Goal: Find specific fact: Find specific fact

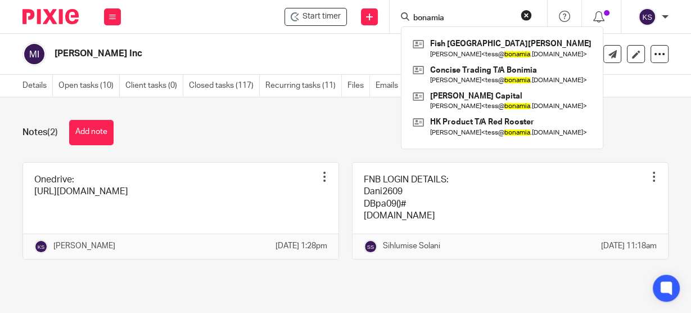
type input "bonamia"
click button "submit" at bounding box center [0, 0] width 0 height 0
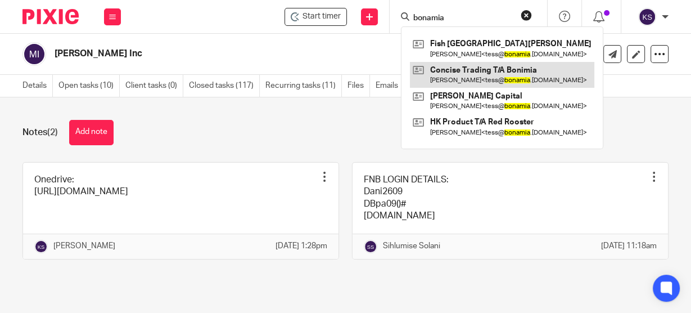
click at [481, 74] on link at bounding box center [502, 75] width 184 height 26
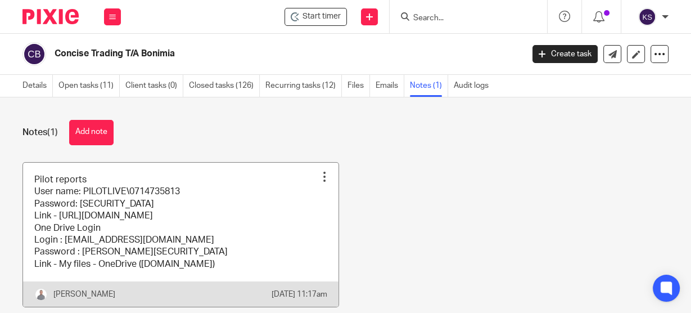
click at [183, 253] on link at bounding box center [180, 235] width 315 height 145
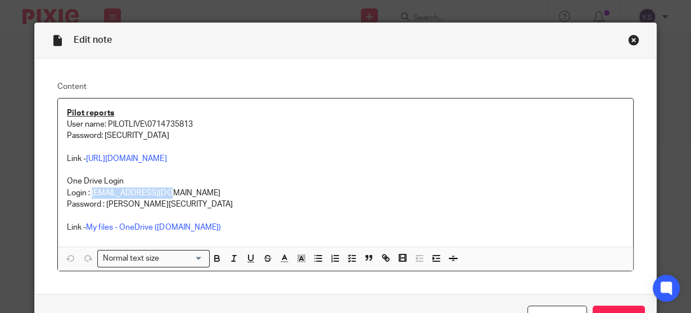
drag, startPoint x: 163, startPoint y: 193, endPoint x: 88, endPoint y: 197, distance: 75.5
click at [88, 197] on p "Login : [EMAIL_ADDRESS][DOMAIN_NAME]" at bounding box center [345, 192] width 557 height 11
copy p "[EMAIL_ADDRESS][DOMAIN_NAME]"
drag, startPoint x: 144, startPoint y: 202, endPoint x: 103, endPoint y: 202, distance: 40.5
click at [103, 202] on p "Password : Theresia!23" at bounding box center [345, 204] width 557 height 11
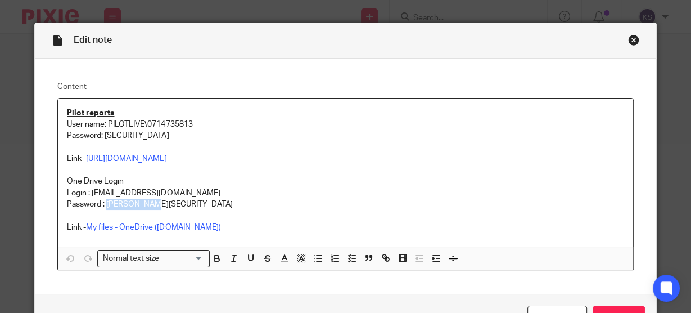
copy p "Theresia!23"
click at [628, 35] on div "Close this dialog window" at bounding box center [633, 39] width 11 height 11
